Goal: Task Accomplishment & Management: Manage account settings

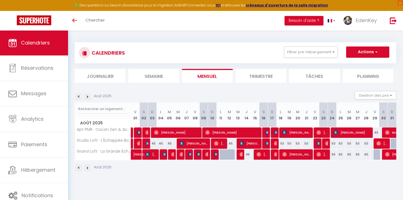
scroll to position [0, 15]
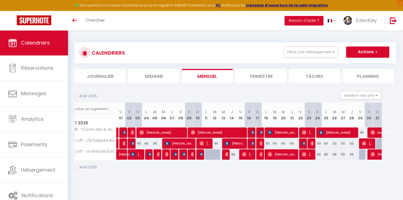
click at [88, 98] on p "Août 2025" at bounding box center [88, 96] width 18 height 5
click at [311, 52] on button "Filtrer par hébergement" at bounding box center [311, 52] width 54 height 11
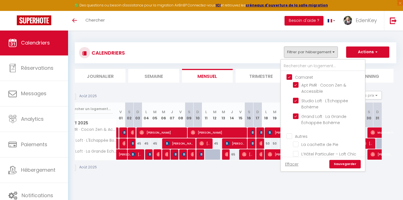
click at [289, 77] on input "Camaret" at bounding box center [329, 77] width 84 height 6
checkbox input "false"
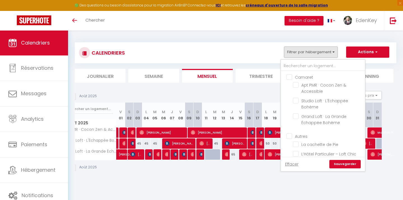
checkbox input "false"
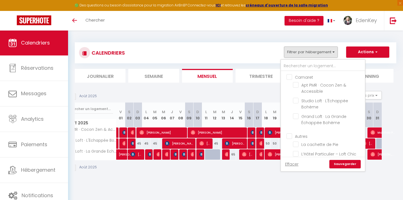
checkbox input "false"
click at [290, 77] on input "Camaret" at bounding box center [329, 77] width 84 height 6
checkbox input "true"
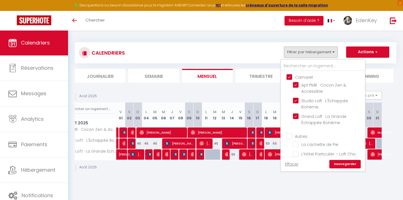
checkbox input "true"
checkbox input "false"
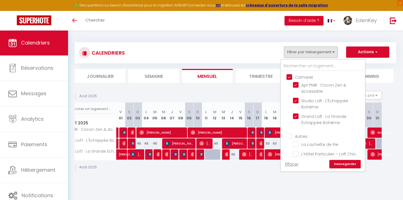
checkbox input "false"
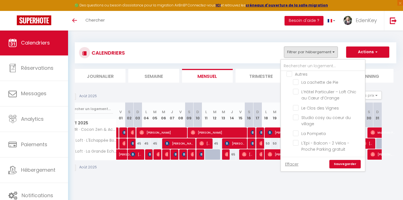
scroll to position [22, 0]
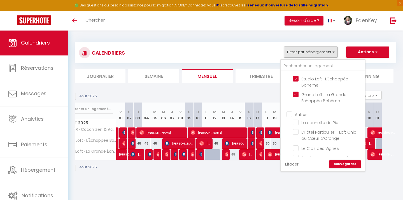
click at [289, 114] on input "Autres" at bounding box center [329, 114] width 84 height 6
checkbox input "true"
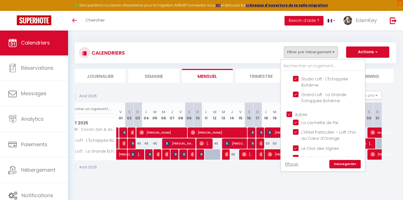
checkbox input "true"
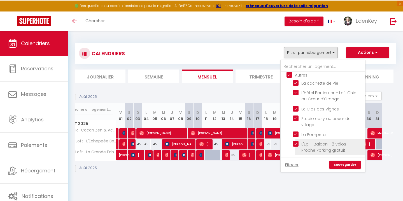
scroll to position [66, 0]
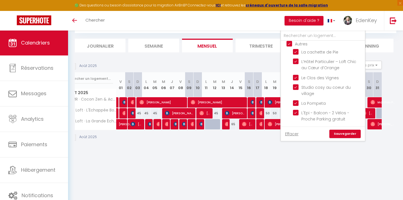
click at [349, 137] on link "Sauvegarder" at bounding box center [345, 134] width 31 height 8
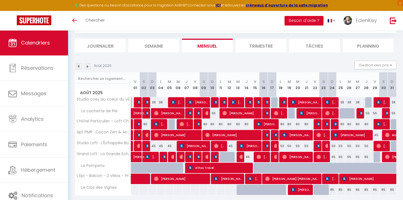
click at [88, 65] on img at bounding box center [87, 66] width 6 height 6
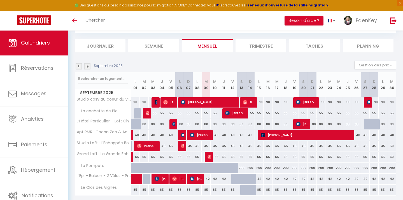
click at [88, 65] on img at bounding box center [87, 66] width 6 height 6
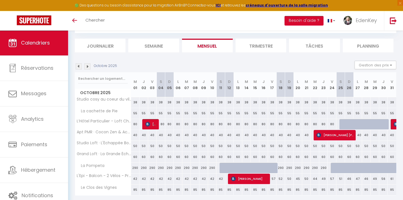
click at [88, 65] on img at bounding box center [87, 66] width 6 height 6
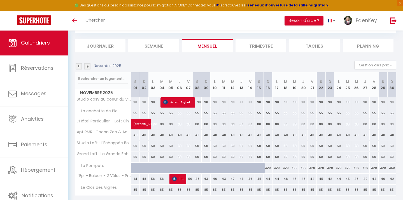
click at [88, 65] on img at bounding box center [87, 66] width 6 height 6
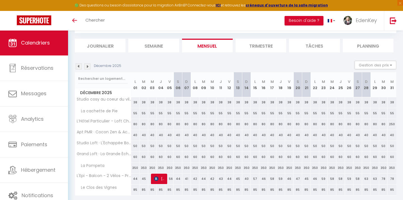
click at [88, 65] on img at bounding box center [87, 66] width 6 height 6
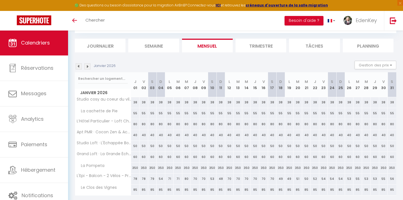
click at [88, 65] on img at bounding box center [87, 66] width 6 height 6
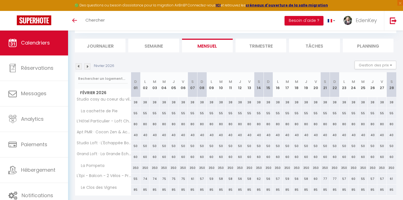
click at [88, 65] on img at bounding box center [87, 66] width 6 height 6
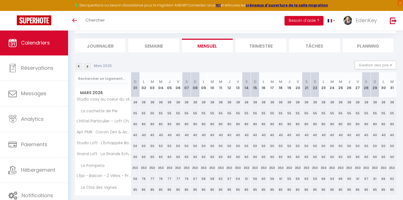
click at [88, 65] on img at bounding box center [87, 66] width 6 height 6
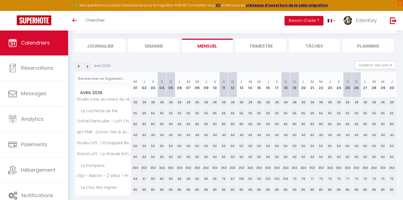
click at [88, 65] on img at bounding box center [87, 66] width 6 height 6
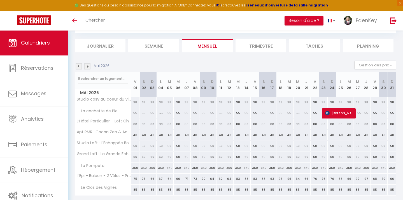
click at [88, 65] on img at bounding box center [87, 66] width 6 height 6
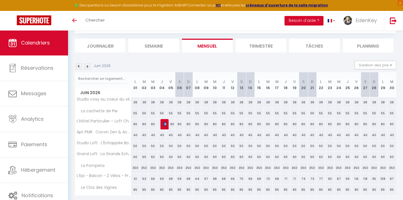
click at [166, 124] on img at bounding box center [165, 124] width 4 height 4
select select "KO"
select select "45908"
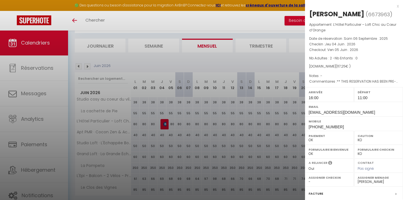
click at [166, 124] on div at bounding box center [201, 100] width 403 height 200
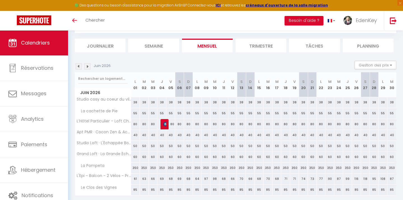
click at [165, 123] on img at bounding box center [165, 124] width 4 height 4
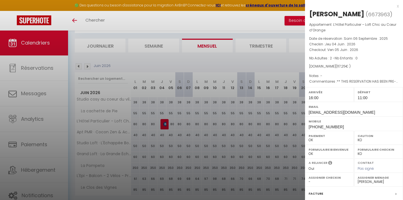
click at [165, 124] on div at bounding box center [201, 100] width 403 height 200
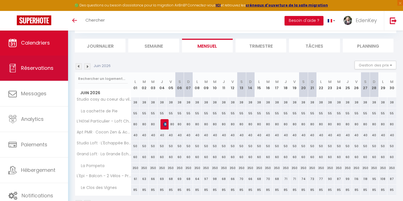
click at [39, 68] on span "Réservations" at bounding box center [37, 67] width 33 height 7
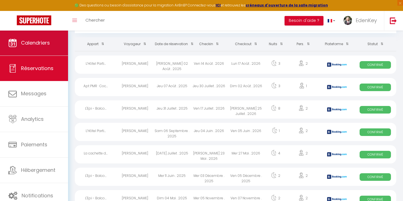
click at [37, 45] on span "Calendriers" at bounding box center [35, 42] width 29 height 7
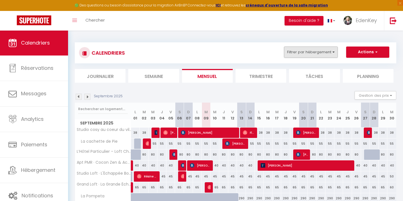
click at [328, 53] on button "Filtrer par hébergement" at bounding box center [311, 52] width 54 height 11
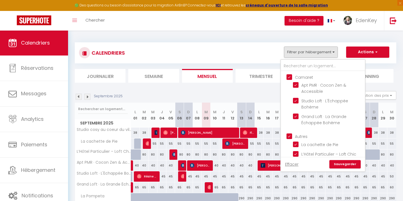
click at [291, 135] on input "Autres" at bounding box center [329, 136] width 84 height 6
checkbox input "false"
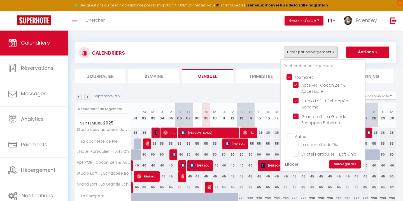
checkbox input "false"
click at [343, 164] on link "Sauvegarder" at bounding box center [345, 164] width 31 height 8
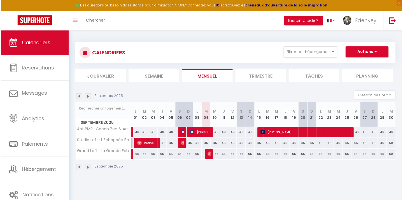
scroll to position [1, 0]
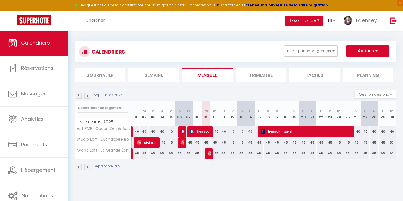
click at [78, 96] on img at bounding box center [79, 95] width 6 height 6
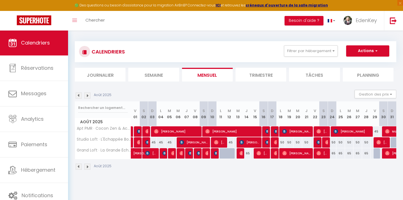
click at [140, 152] on span "[PERSON_NAME]" at bounding box center [139, 150] width 13 height 11
select select "OK"
select select "1"
select select "0"
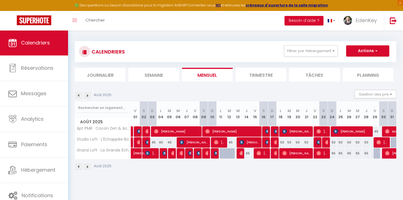
select select "1"
select select
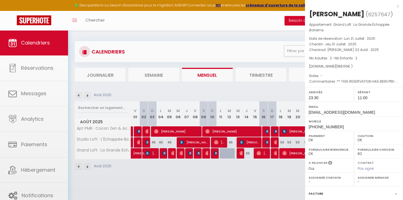
select select "45909"
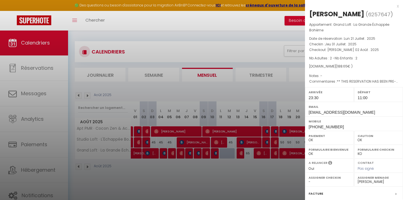
click at [394, 6] on div "x" at bounding box center [352, 6] width 94 height 7
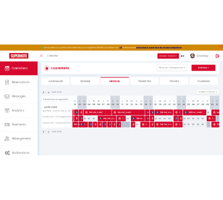
scroll to position [27, 0]
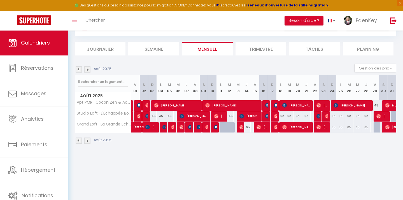
click at [132, 116] on link at bounding box center [132, 116] width 3 height 11
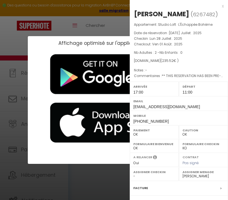
click at [115, 44] on h2 "Affichage optimisé sur l'application mobile" at bounding box center [110, 43] width 104 height 6
click at [217, 5] on div "x" at bounding box center [176, 6] width 94 height 7
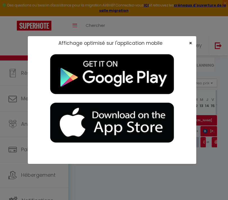
click at [191, 43] on span "×" at bounding box center [190, 43] width 3 height 7
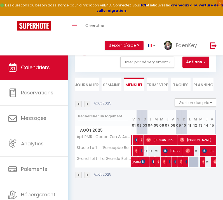
click at [133, 164] on span "[PERSON_NAME]" at bounding box center [138, 159] width 13 height 11
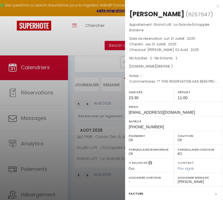
click at [173, 13] on div "[PERSON_NAME]" at bounding box center [156, 14] width 55 height 9
copy div "[PERSON_NAME] ( 6257647 )"
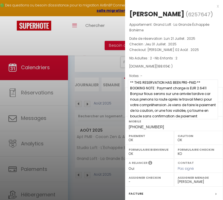
scroll to position [1, 0]
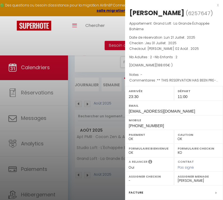
click at [214, 5] on div "x" at bounding box center [172, 5] width 94 height 7
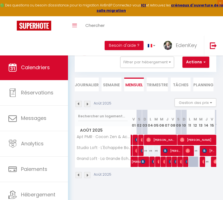
click at [136, 151] on img at bounding box center [137, 151] width 4 height 4
select select
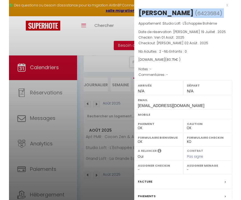
scroll to position [0, 0]
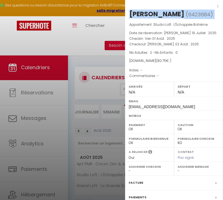
click at [154, 12] on div "[PERSON_NAME]" at bounding box center [156, 14] width 55 height 9
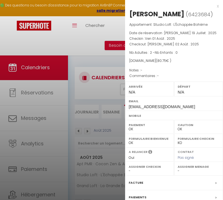
click at [154, 12] on div "[PERSON_NAME]" at bounding box center [156, 14] width 55 height 9
copy div "[PERSON_NAME]"
click at [213, 6] on div "x" at bounding box center [172, 6] width 94 height 7
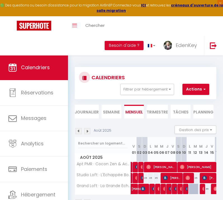
click at [140, 179] on div at bounding box center [141, 178] width 6 height 11
click at [142, 179] on img at bounding box center [143, 178] width 4 height 4
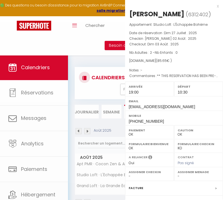
select select "1"
select select "45909"
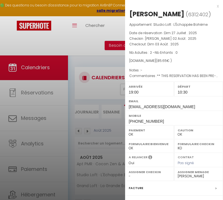
click at [168, 15] on div "[PERSON_NAME]" at bounding box center [156, 14] width 55 height 9
copy div "[PERSON_NAME] ( 6312402 )"
click at [214, 6] on div "x" at bounding box center [172, 6] width 94 height 7
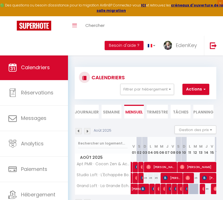
click at [168, 178] on img at bounding box center [165, 178] width 4 height 4
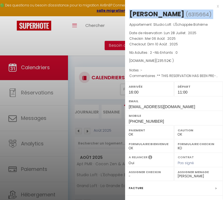
copy div "[PERSON_NAME] ( 6315664 )"
click at [214, 5] on div "x" at bounding box center [172, 6] width 94 height 7
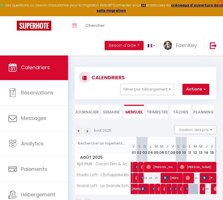
click at [188, 177] on img at bounding box center [188, 178] width 4 height 4
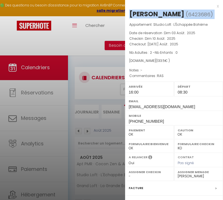
click at [164, 13] on div "[PERSON_NAME]" at bounding box center [156, 14] width 55 height 9
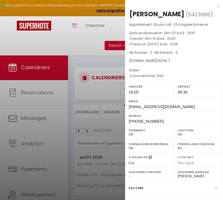
click at [164, 13] on div "[PERSON_NAME]" at bounding box center [156, 14] width 55 height 9
click at [214, 6] on div "x" at bounding box center [172, 6] width 94 height 7
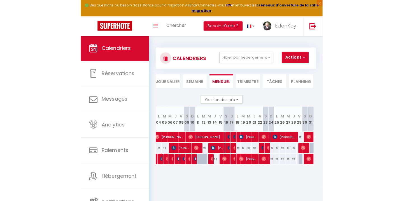
scroll to position [0, 79]
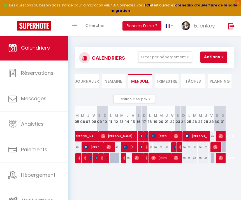
click at [131, 145] on span "[PERSON_NAME]" at bounding box center [129, 147] width 13 height 11
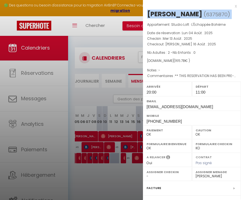
click at [230, 6] on div "x" at bounding box center [190, 6] width 94 height 7
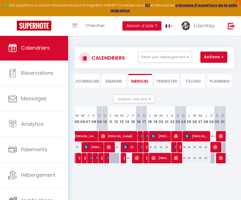
click at [141, 147] on img at bounding box center [142, 147] width 4 height 4
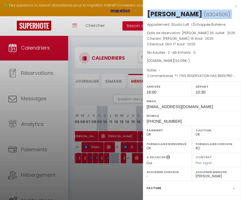
click at [185, 13] on div "[PERSON_NAME]" at bounding box center [174, 14] width 55 height 9
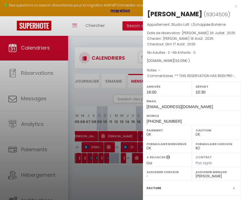
click at [185, 13] on div "[PERSON_NAME]" at bounding box center [174, 14] width 55 height 9
click at [232, 6] on div "x" at bounding box center [190, 6] width 94 height 7
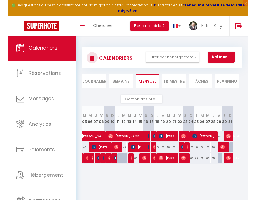
scroll to position [0, 15]
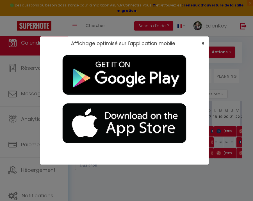
click at [202, 42] on span "×" at bounding box center [202, 43] width 3 height 7
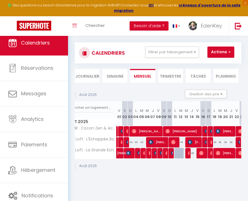
click at [212, 142] on img at bounding box center [212, 142] width 4 height 4
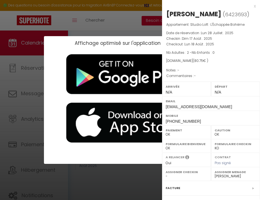
click at [223, 13] on span "( 6423693 )" at bounding box center [236, 14] width 27 height 8
copy div "[PERSON_NAME] ( 6423693 )"
click at [251, 7] on div "x" at bounding box center [209, 6] width 94 height 7
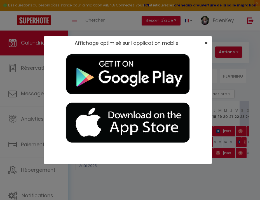
click at [207, 42] on span "×" at bounding box center [206, 43] width 3 height 7
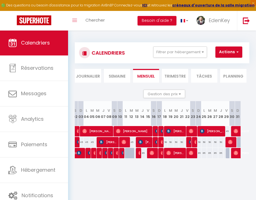
scroll to position [0, 78]
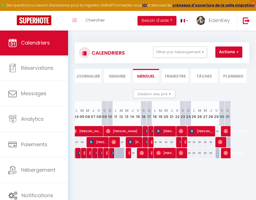
click at [179, 142] on img at bounding box center [181, 142] width 4 height 4
select select "1"
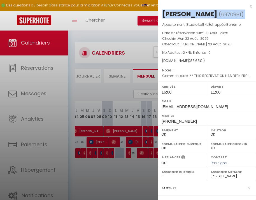
copy div "[PERSON_NAME] ( 6423693 )"
click at [247, 6] on div "x" at bounding box center [205, 6] width 94 height 7
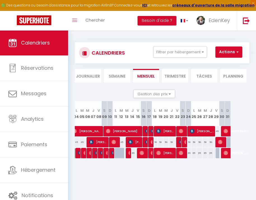
click at [184, 143] on img at bounding box center [186, 142] width 4 height 4
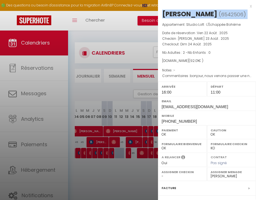
click at [197, 14] on div "[PERSON_NAME]" at bounding box center [189, 14] width 55 height 9
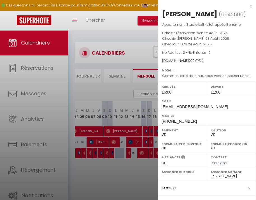
click at [197, 14] on div "[PERSON_NAME]" at bounding box center [189, 14] width 55 height 9
click at [246, 7] on div "x" at bounding box center [205, 6] width 94 height 7
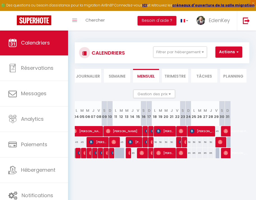
scroll to position [1, 0]
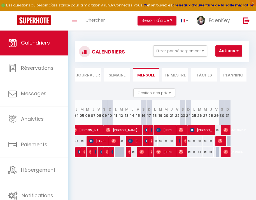
click at [218, 142] on img at bounding box center [220, 141] width 4 height 4
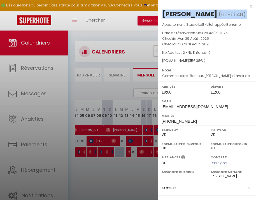
click at [248, 6] on div "x [PERSON_NAME] ( 6595548 ) Appartement : Studio Loft · L'Échappée Bohème Date …" at bounding box center [207, 130] width 98 height 261
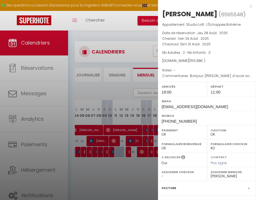
click at [247, 5] on div "x" at bounding box center [205, 6] width 94 height 7
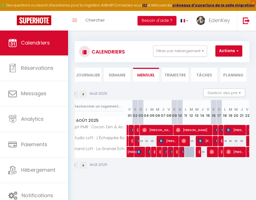
scroll to position [0, 0]
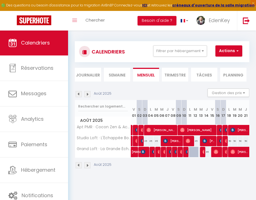
click at [144, 152] on img at bounding box center [143, 152] width 4 height 4
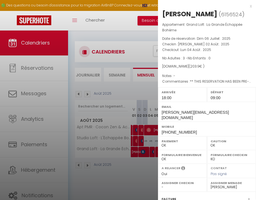
click at [144, 152] on div at bounding box center [128, 100] width 256 height 200
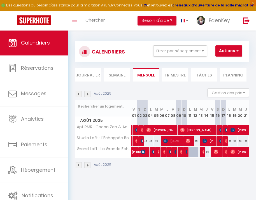
click at [142, 140] on img at bounding box center [143, 141] width 4 height 4
select select "45909"
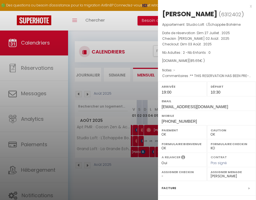
click at [142, 140] on div at bounding box center [128, 100] width 256 height 200
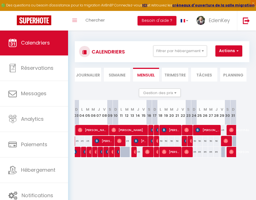
scroll to position [0, 69]
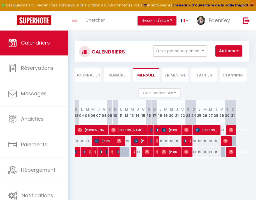
click at [184, 141] on div at bounding box center [185, 141] width 6 height 11
click at [185, 142] on img at bounding box center [186, 141] width 4 height 4
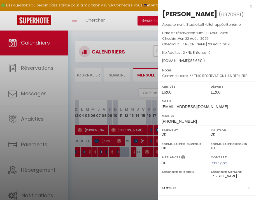
drag, startPoint x: 141, startPoint y: 171, endPoint x: 152, endPoint y: 164, distance: 12.6
click at [141, 171] on div at bounding box center [128, 100] width 256 height 200
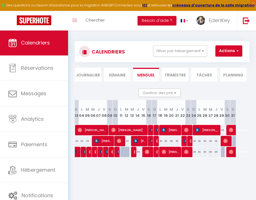
click at [151, 139] on img at bounding box center [153, 141] width 4 height 4
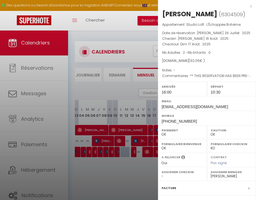
click at [136, 165] on div at bounding box center [128, 100] width 256 height 200
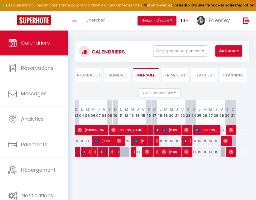
click at [138, 140] on img at bounding box center [136, 141] width 4 height 4
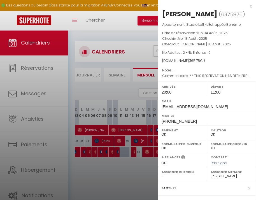
drag, startPoint x: 128, startPoint y: 183, endPoint x: 109, endPoint y: 157, distance: 32.3
click at [128, 183] on div at bounding box center [128, 100] width 256 height 200
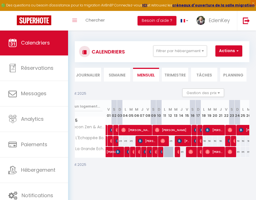
scroll to position [0, 22]
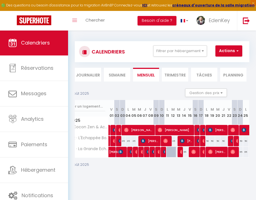
click at [120, 141] on img at bounding box center [121, 141] width 4 height 4
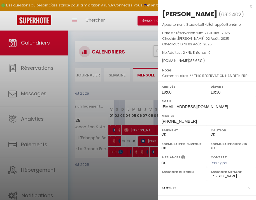
click at [247, 6] on div "x" at bounding box center [205, 6] width 94 height 7
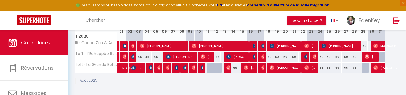
scroll to position [88, 0]
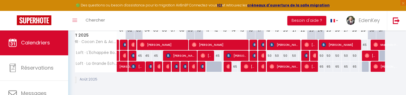
click at [125, 56] on img at bounding box center [125, 56] width 4 height 4
select select
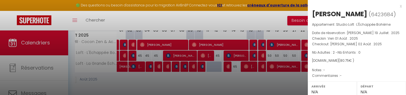
click at [124, 56] on div at bounding box center [203, 47] width 406 height 95
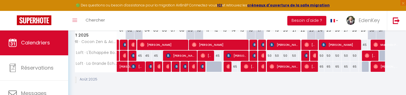
click at [203, 55] on img at bounding box center [202, 56] width 4 height 4
select select "1"
select select "45909"
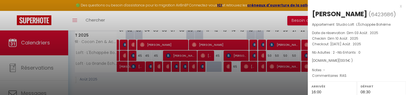
click at [202, 55] on div at bounding box center [203, 47] width 406 height 95
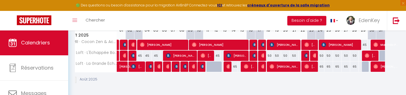
click at [264, 54] on div "50" at bounding box center [267, 56] width 9 height 10
type input "50"
type input "Lun 18 Août 2025"
type input "[DATE] Août 2025"
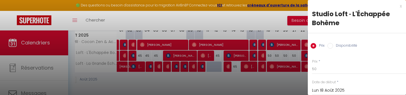
click at [263, 55] on div at bounding box center [203, 47] width 406 height 95
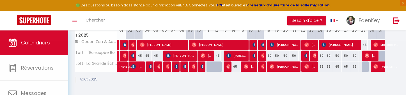
click at [261, 58] on body "🟢 Des questions ou besoin d'assistance pour la migration AirBnB? Connectez-vous…" at bounding box center [203, 19] width 406 height 153
click at [261, 56] on img at bounding box center [263, 56] width 4 height 4
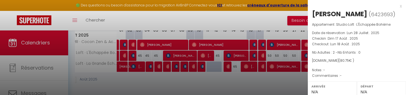
click at [267, 53] on div at bounding box center [203, 47] width 406 height 95
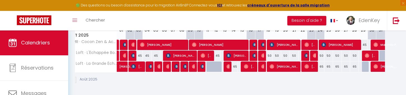
click at [317, 56] on div "50" at bounding box center [319, 56] width 9 height 10
type input "50"
type input "Dim 24 Août 2025"
type input "Lun 25 Août 2025"
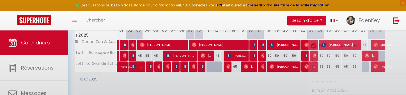
click at [315, 56] on div at bounding box center [203, 47] width 406 height 95
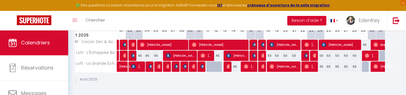
click at [315, 56] on img at bounding box center [315, 56] width 4 height 4
select select "1"
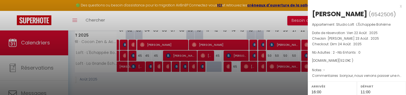
click at [315, 56] on div "Appartement : Studio Loft · L'Échappée Bohème Date de réservation : Ven 22 Août…" at bounding box center [356, 50] width 98 height 57
click at [306, 59] on div at bounding box center [203, 47] width 406 height 95
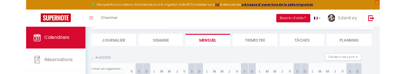
scroll to position [98, 0]
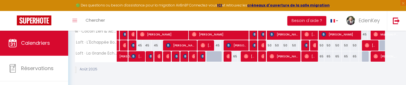
click at [125, 57] on span "[PERSON_NAME]" at bounding box center [125, 53] width 13 height 11
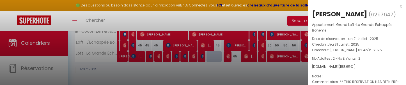
click at [144, 63] on div at bounding box center [203, 42] width 406 height 85
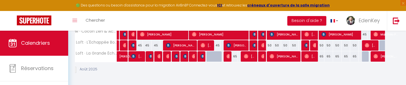
click at [159, 56] on img at bounding box center [159, 56] width 4 height 4
select select
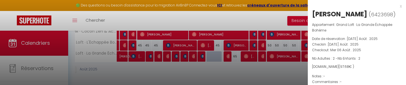
click at [324, 13] on div "[PERSON_NAME]" at bounding box center [339, 14] width 55 height 9
copy div "[PERSON_NAME]"
click at [140, 53] on div at bounding box center [203, 42] width 406 height 85
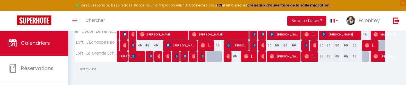
click at [167, 56] on img at bounding box center [168, 56] width 4 height 4
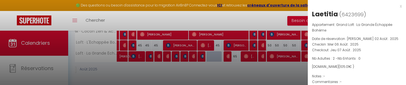
click at [323, 13] on div "Laetitia" at bounding box center [325, 14] width 26 height 9
copy div "Laetitia"
drag, startPoint x: 198, startPoint y: 74, endPoint x: 328, endPoint y: 12, distance: 143.8
click at [328, 12] on div "Laetitia" at bounding box center [325, 14] width 26 height 9
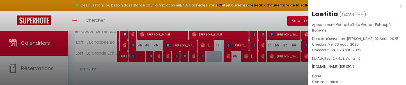
copy div "Laetitia"
click at [395, 6] on div "x" at bounding box center [354, 6] width 94 height 7
click at [395, 6] on body "🟢 Des questions ou besoin d'assistance pour la migration AirBnB? Connectez-vous…" at bounding box center [203, 8] width 406 height 153
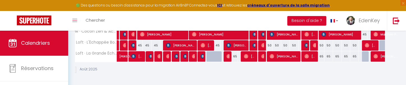
click at [168, 58] on img at bounding box center [168, 56] width 4 height 4
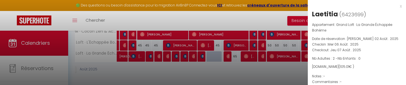
click at [174, 66] on div at bounding box center [203, 42] width 406 height 85
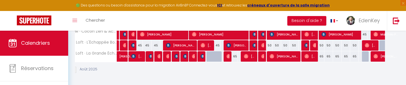
click at [194, 57] on img at bounding box center [194, 56] width 4 height 4
select select "1"
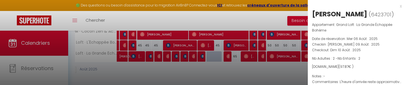
click at [339, 15] on div "[PERSON_NAME]" at bounding box center [339, 14] width 55 height 9
copy div "[PERSON_NAME] ( 6423701 )"
click at [396, 6] on div "x" at bounding box center [354, 6] width 94 height 7
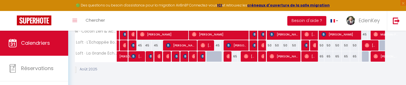
click at [228, 55] on img at bounding box center [228, 56] width 4 height 4
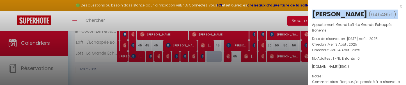
click at [396, 6] on div "x" at bounding box center [354, 6] width 94 height 7
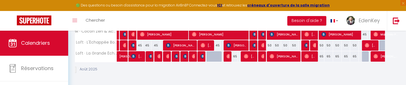
click at [249, 57] on span "[PERSON_NAME]" at bounding box center [249, 56] width 11 height 11
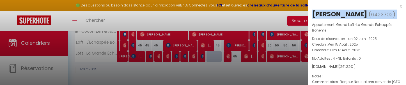
click at [335, 15] on div "[PERSON_NAME]" at bounding box center [339, 14] width 55 height 9
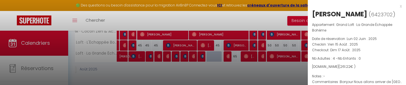
click at [335, 15] on div "[PERSON_NAME]" at bounding box center [339, 14] width 55 height 9
click at [395, 6] on div "x" at bounding box center [354, 6] width 94 height 7
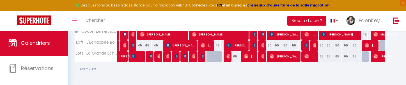
click at [261, 56] on img at bounding box center [263, 56] width 4 height 4
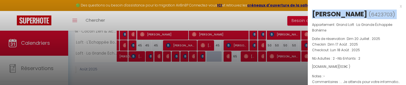
click at [396, 6] on div "x" at bounding box center [354, 6] width 94 height 7
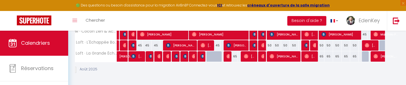
click at [288, 57] on span "[PERSON_NAME]" at bounding box center [283, 56] width 29 height 11
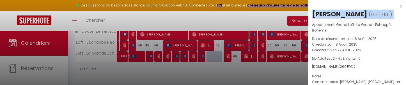
click at [328, 16] on div "[PERSON_NAME]" at bounding box center [339, 14] width 55 height 9
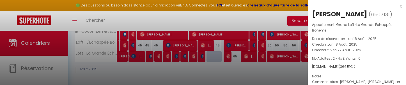
click at [328, 16] on div "[PERSON_NAME]" at bounding box center [339, 14] width 55 height 9
click at [397, 6] on div "x" at bounding box center [354, 6] width 94 height 7
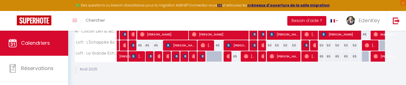
click at [307, 57] on img at bounding box center [306, 56] width 4 height 4
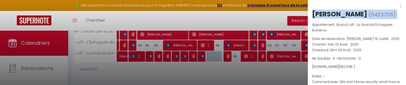
click at [396, 6] on div "x" at bounding box center [354, 6] width 94 height 7
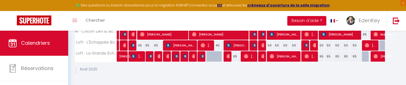
click at [374, 57] on img at bounding box center [375, 56] width 4 height 4
select select "45909"
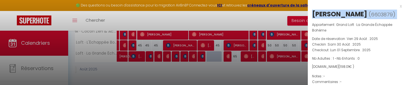
click at [343, 14] on div "[PERSON_NAME]" at bounding box center [339, 14] width 55 height 9
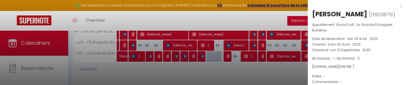
click at [343, 14] on div "[PERSON_NAME]" at bounding box center [339, 14] width 55 height 9
click at [141, 55] on div at bounding box center [203, 42] width 406 height 85
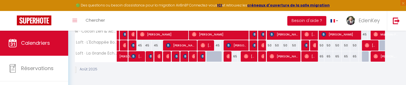
click at [138, 56] on span "[PERSON_NAME]" at bounding box center [136, 56] width 11 height 11
select select "1"
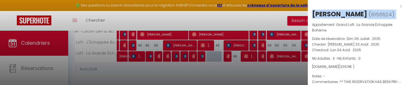
click at [152, 58] on div at bounding box center [203, 42] width 406 height 85
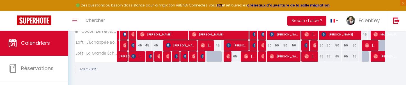
click at [150, 55] on img at bounding box center [151, 56] width 4 height 4
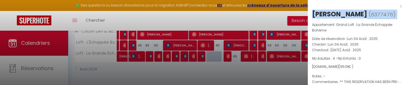
click at [333, 15] on div "[PERSON_NAME]" at bounding box center [339, 14] width 55 height 9
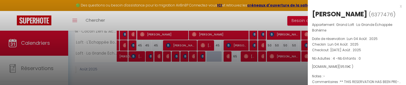
click at [333, 15] on div "[PERSON_NAME]" at bounding box center [339, 14] width 55 height 9
click at [188, 59] on div at bounding box center [203, 42] width 406 height 85
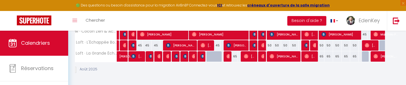
click at [184, 56] on img at bounding box center [185, 56] width 4 height 4
select select "45909"
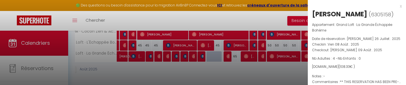
click at [185, 56] on div at bounding box center [203, 42] width 406 height 85
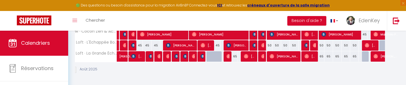
click at [174, 56] on div at bounding box center [176, 56] width 9 height 11
click at [175, 57] on img at bounding box center [176, 56] width 4 height 4
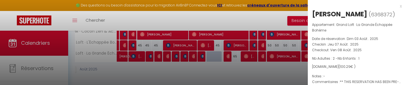
click at [334, 15] on div "[PERSON_NAME]" at bounding box center [339, 14] width 55 height 9
click at [277, 69] on div at bounding box center [203, 42] width 406 height 85
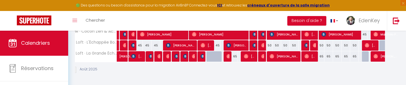
click at [185, 56] on img at bounding box center [185, 56] width 4 height 4
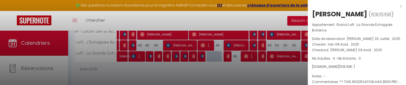
click at [180, 56] on div at bounding box center [203, 42] width 406 height 85
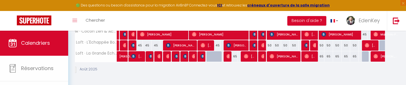
click at [177, 55] on div at bounding box center [203, 42] width 406 height 85
click at [177, 56] on img at bounding box center [176, 56] width 4 height 4
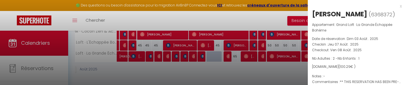
click at [184, 57] on div at bounding box center [203, 42] width 406 height 85
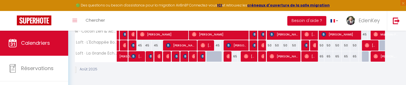
click at [184, 57] on img at bounding box center [185, 56] width 4 height 4
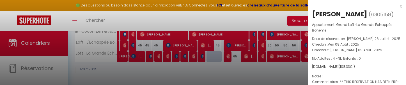
click at [340, 15] on div "[PERSON_NAME]" at bounding box center [339, 14] width 55 height 9
click at [294, 66] on div at bounding box center [203, 42] width 406 height 85
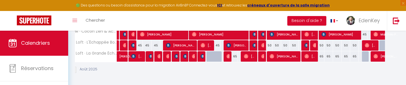
click at [202, 57] on img at bounding box center [202, 56] width 4 height 4
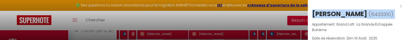
click at [133, 39] on div at bounding box center [203, 20] width 406 height 40
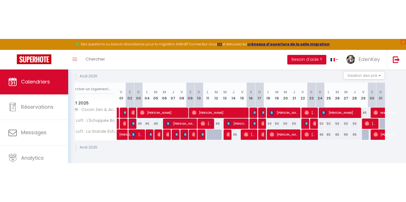
scroll to position [30, 0]
